Goal: Information Seeking & Learning: Learn about a topic

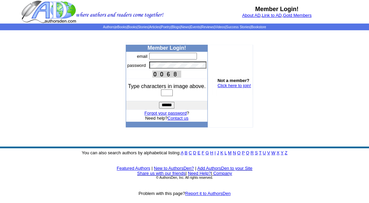
click at [198, 109] on td "******" at bounding box center [166, 105] width 81 height 9
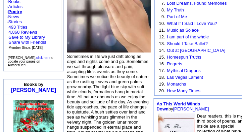
scroll to position [134, 0]
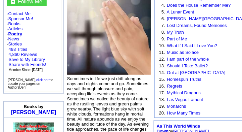
click at [21, 33] on link "Poetry" at bounding box center [15, 33] width 14 height 5
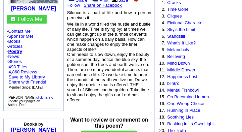
scroll to position [134, 0]
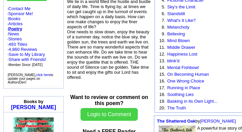
click at [22, 31] on link "Poetry" at bounding box center [15, 28] width 14 height 5
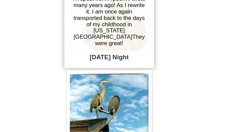
scroll to position [537, 0]
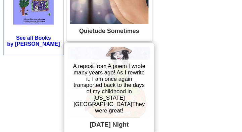
click at [109, 117] on div "[DATE] Night" at bounding box center [109, 124] width 83 height 14
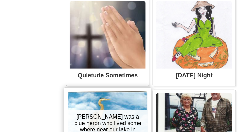
scroll to position [1366, 0]
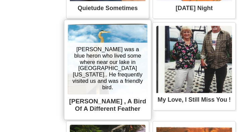
click at [99, 93] on div "[PERSON_NAME] was a blue heron who lived some where near our lake in [GEOGRAPHI…" at bounding box center [108, 68] width 80 height 51
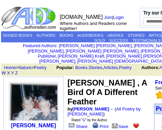
scroll to position [67, 0]
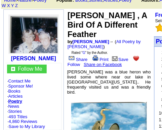
click at [22, 98] on link "Poetry" at bounding box center [15, 100] width 14 height 5
click at [21, 98] on link "Poetry" at bounding box center [15, 100] width 14 height 5
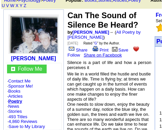
scroll to position [112, 0]
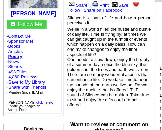
drag, startPoint x: 22, startPoint y: 58, endPoint x: 32, endPoint y: 60, distance: 9.8
click at [32, 60] on p "Follow Me · Contact Me · Sponsor Me! · Books · Articles · Poetry · News · Stori…" at bounding box center [33, 66] width 53 height 92
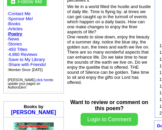
scroll to position [157, 0]
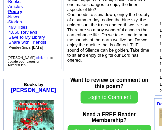
click at [53, 34] on td "· 493 Titles · 4,860 Reviews · Save to My Library · Share with Friends! · Membe…" at bounding box center [33, 37] width 52 height 26
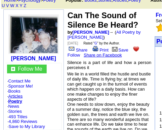
scroll to position [89, 0]
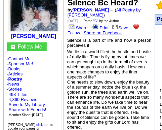
click at [12, 77] on link "Poetry" at bounding box center [15, 78] width 14 height 5
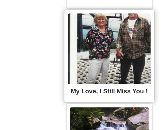
scroll to position [806, 0]
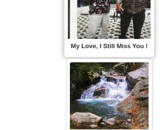
click at [0, 0] on div "I was born in [US_STATE], moved to [US_STATE] in [DATE]. Every few years I go b…" at bounding box center [0, 0] width 0 height 0
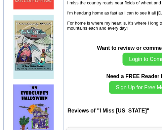
scroll to position [448, 0]
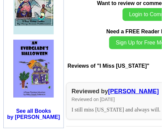
click at [88, 96] on div "Reviewed on [DATE]" at bounding box center [151, 98] width 159 height 5
click at [88, 96] on div "Reviewed on October 22, 2024" at bounding box center [151, 98] width 159 height 5
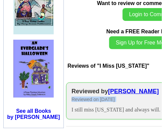
drag, startPoint x: 0, startPoint y: 0, endPoint x: 88, endPoint y: 89, distance: 125.4
click at [88, 89] on div "Reviewed by Mary Patterson Reviewed on October 22, 2024 I still miss Vermont an…" at bounding box center [151, 100] width 170 height 37
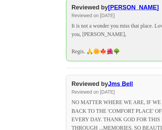
scroll to position [560, 0]
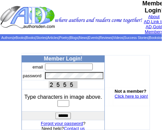
scroll to position [45, 0]
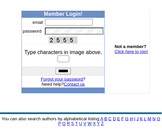
type input "**********"
click at [59, 62] on input "text" at bounding box center [63, 58] width 12 height 7
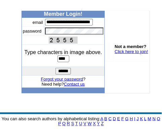
type input "****"
click at [64, 71] on input "******" at bounding box center [62, 71] width 15 height 7
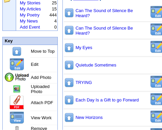
scroll to position [57, 0]
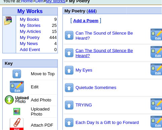
click at [105, 58] on link "Can The Sound of Silence Be Heard?" at bounding box center [104, 53] width 57 height 10
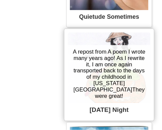
scroll to position [918, 0]
